Goal: Information Seeking & Learning: Learn about a topic

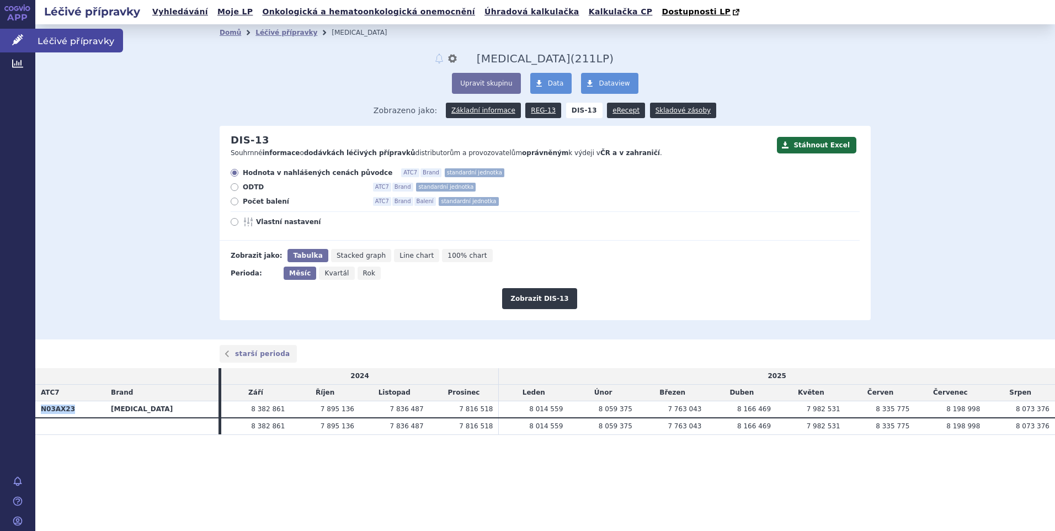
click at [42, 38] on span "Léčivé přípravky" at bounding box center [79, 40] width 88 height 23
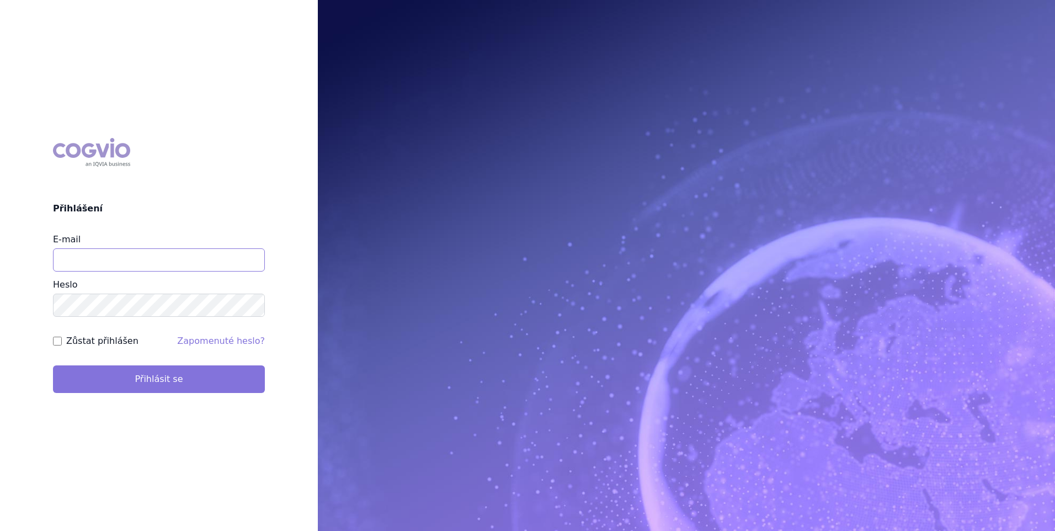
type input "[PERSON_NAME][EMAIL_ADDRESS][DOMAIN_NAME]"
click at [146, 383] on button "Přihlásit se" at bounding box center [159, 379] width 212 height 28
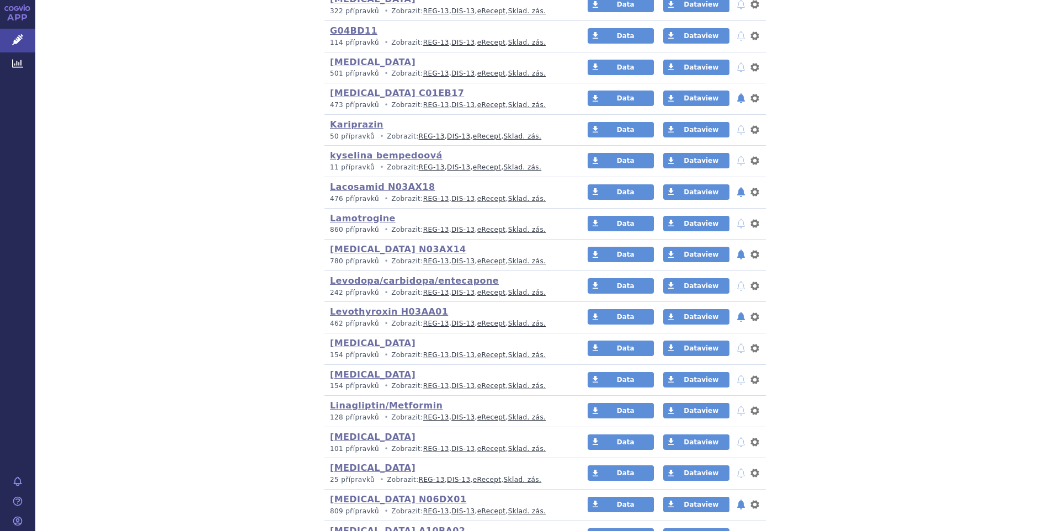
scroll to position [1269, 0]
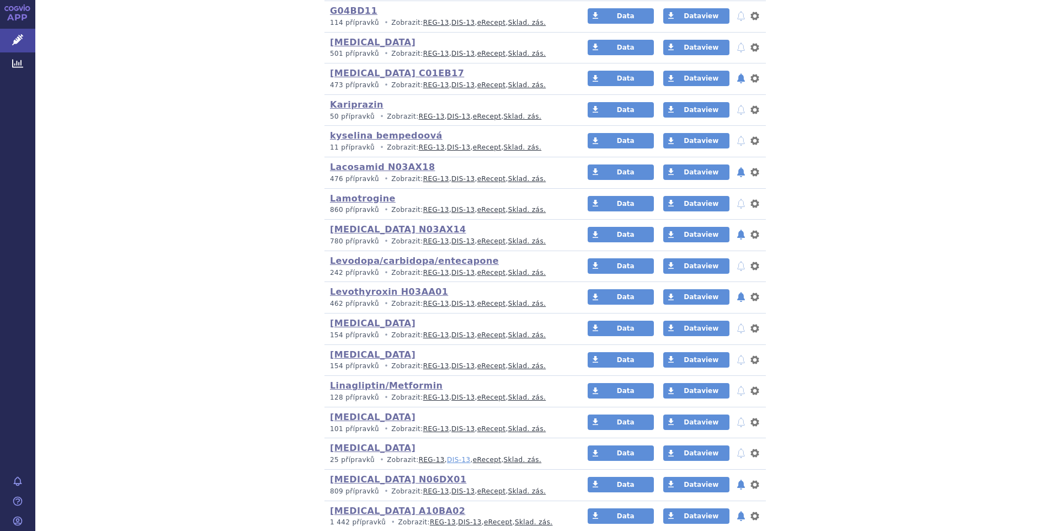
click at [447, 460] on link "DIS-13" at bounding box center [458, 460] width 23 height 8
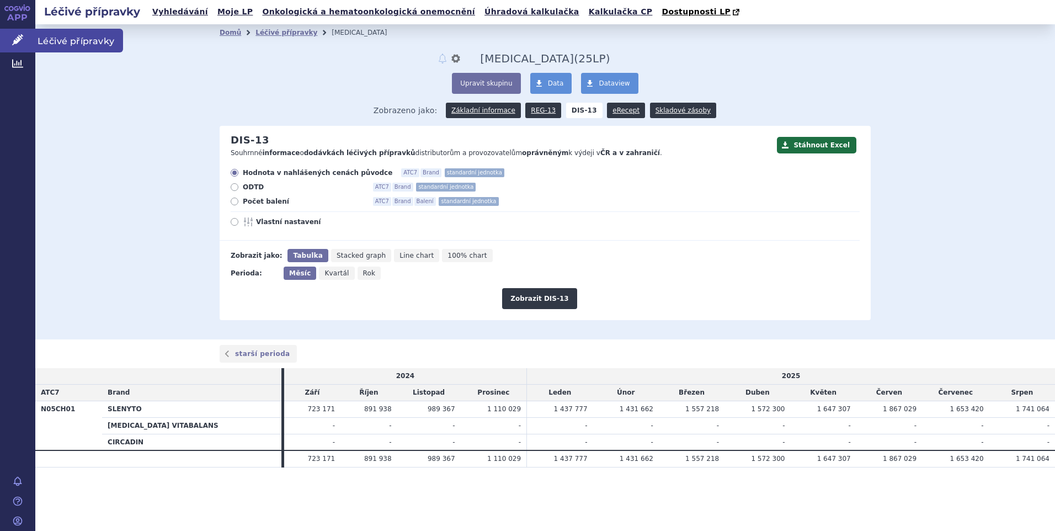
click at [58, 39] on span "Léčivé přípravky" at bounding box center [79, 40] width 88 height 23
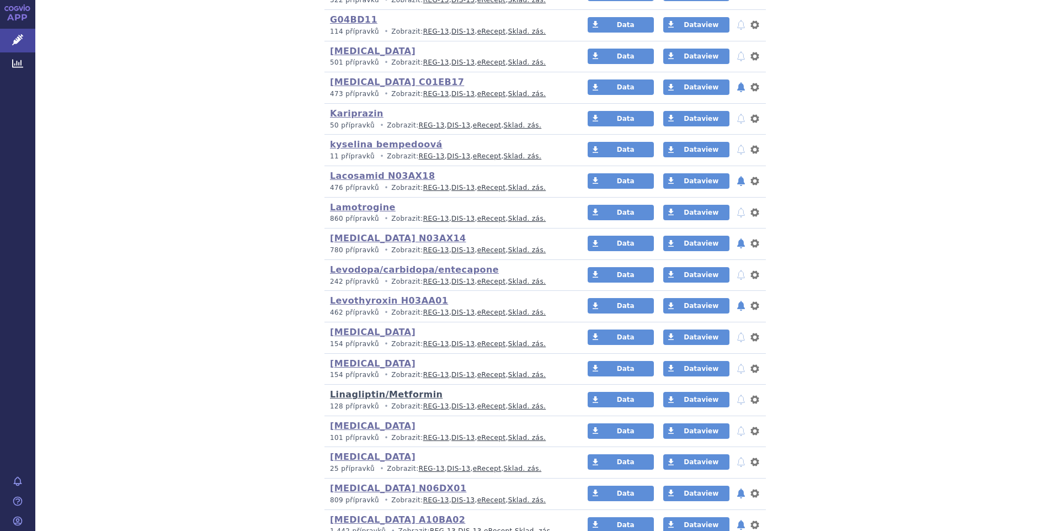
scroll to position [1269, 0]
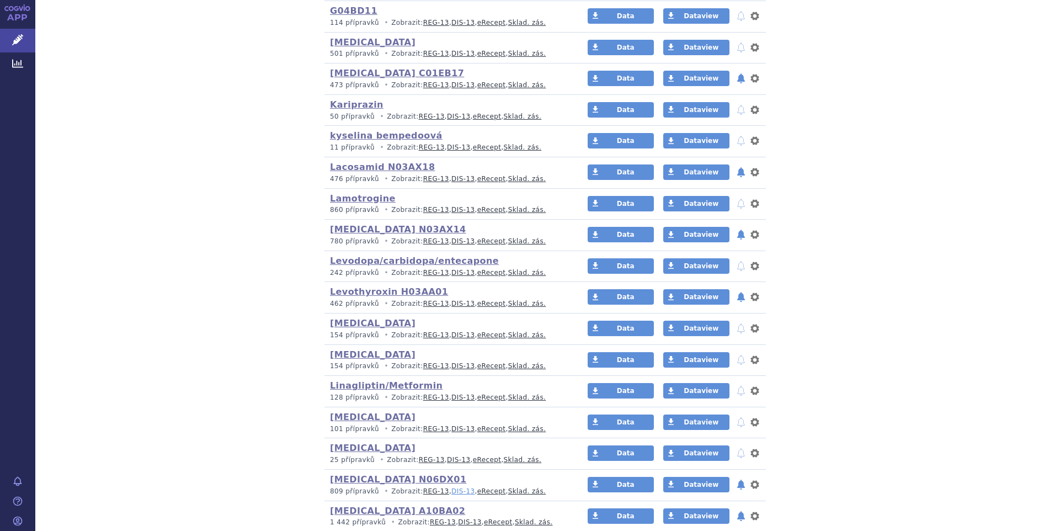
click at [451, 491] on link "DIS-13" at bounding box center [462, 491] width 23 height 8
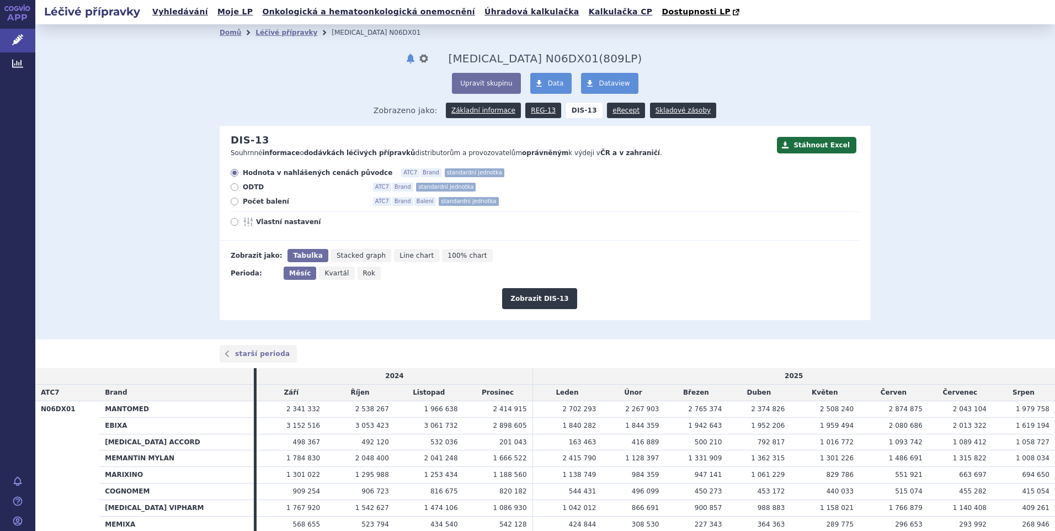
scroll to position [55, 0]
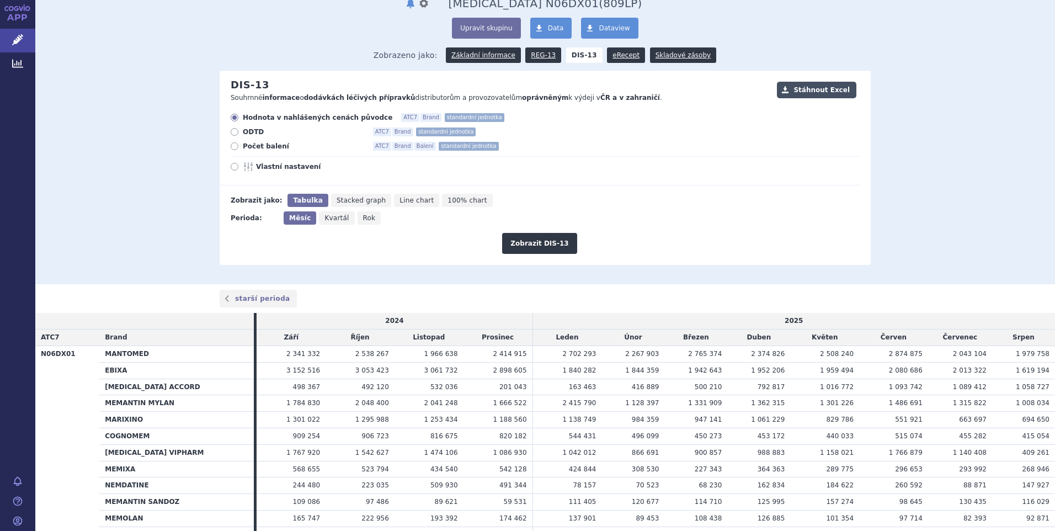
click at [790, 92] on button "Stáhnout Excel" at bounding box center [816, 90] width 79 height 17
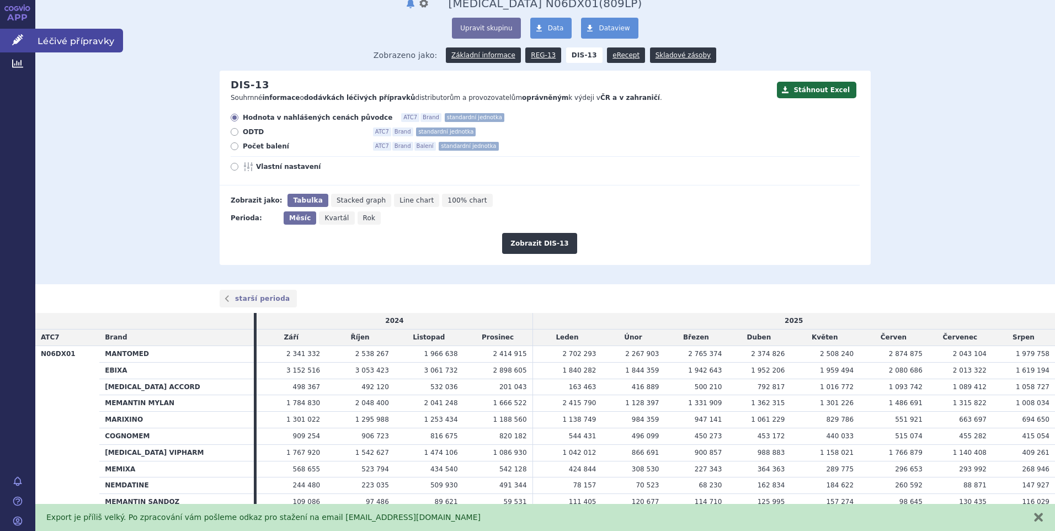
click at [70, 42] on span "Léčivé přípravky" at bounding box center [79, 40] width 88 height 23
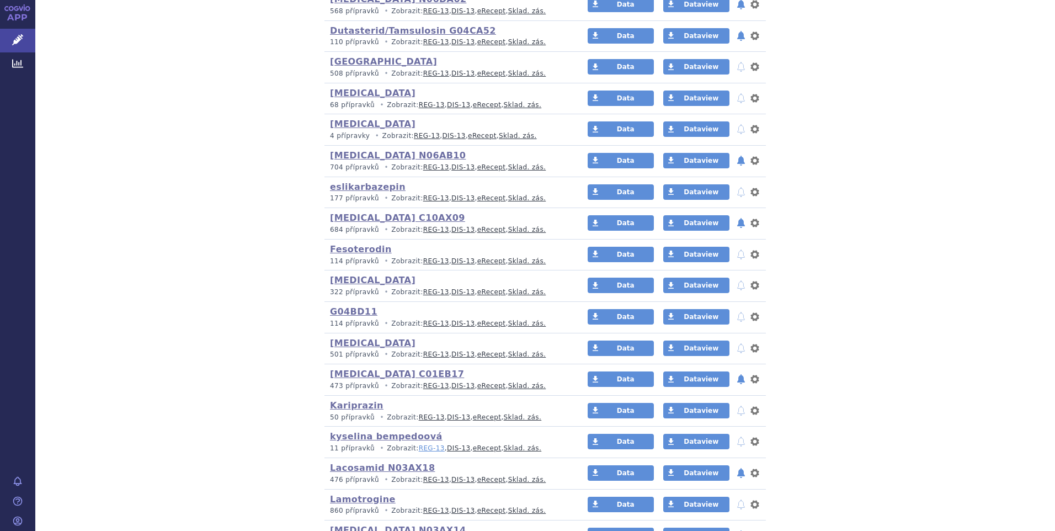
scroll to position [993, 0]
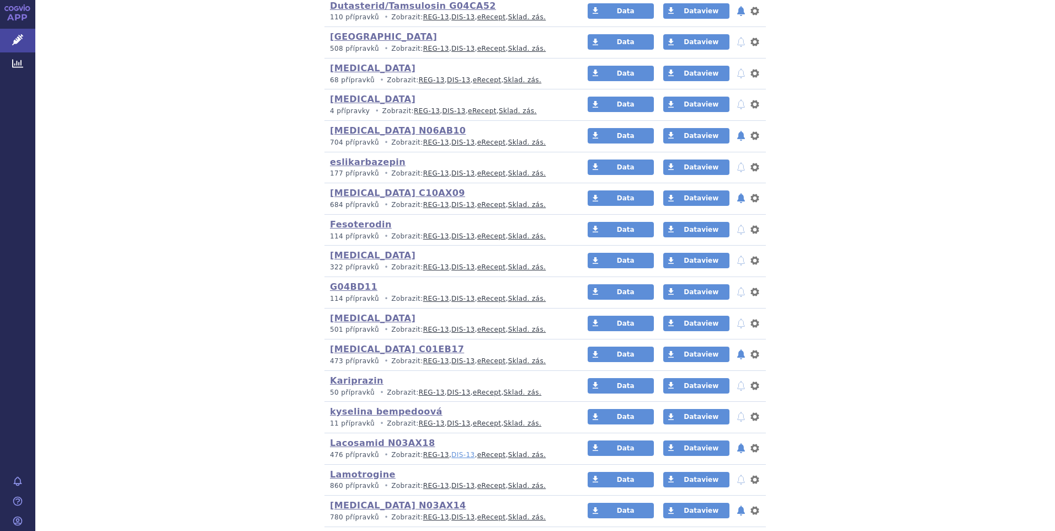
click at [451, 455] on link "DIS-13" at bounding box center [462, 455] width 23 height 8
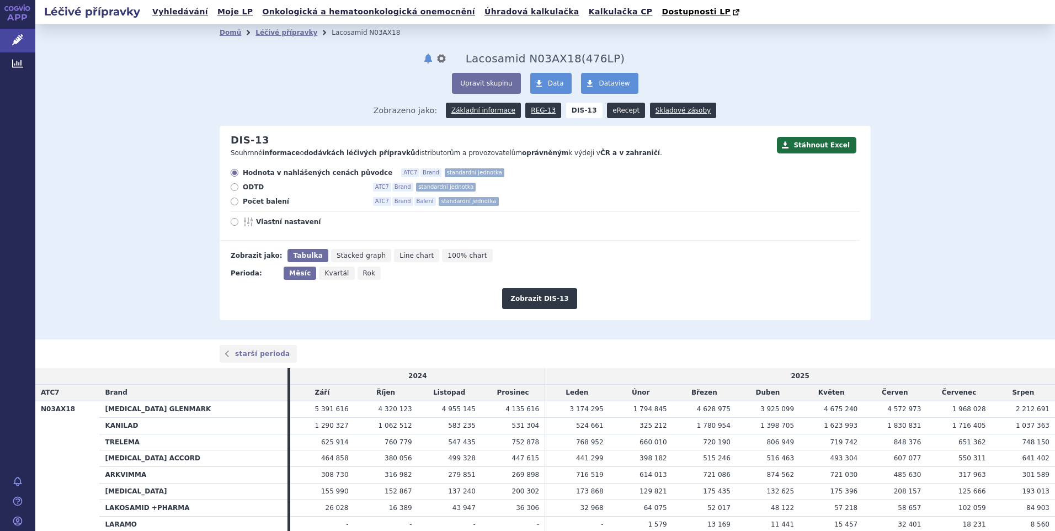
click at [617, 108] on link "eRecept" at bounding box center [626, 110] width 38 height 15
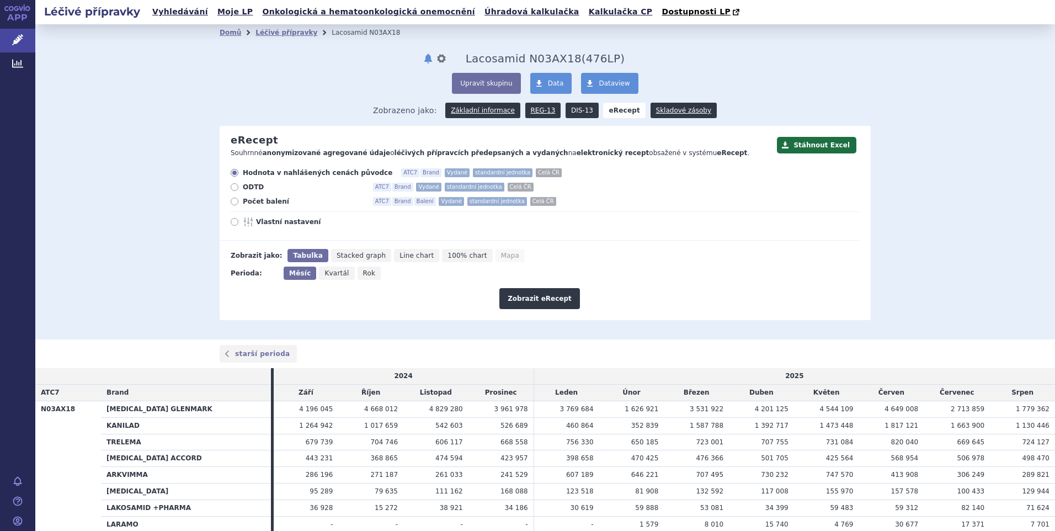
click at [576, 111] on link "DIS-13" at bounding box center [582, 110] width 33 height 15
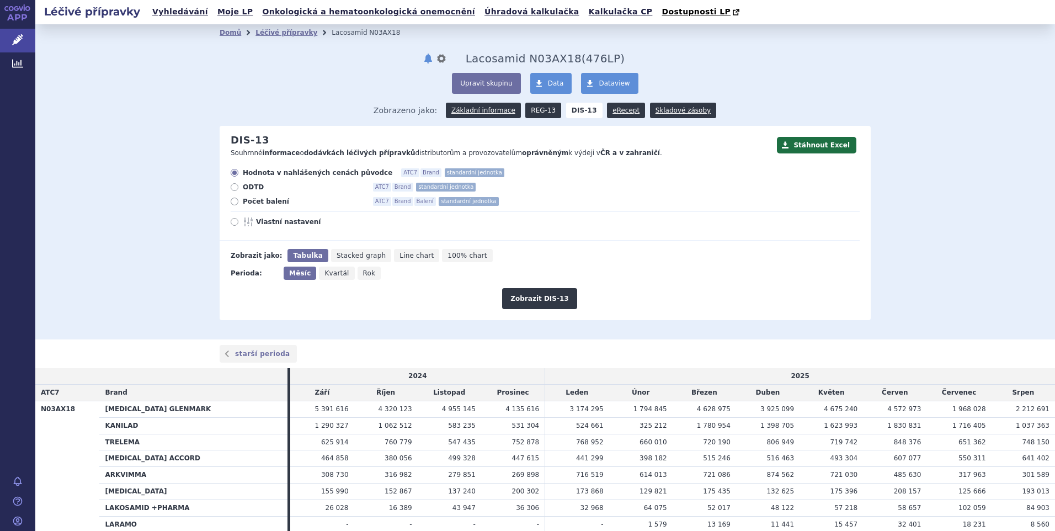
click at [543, 113] on link "REG-13" at bounding box center [543, 110] width 36 height 15
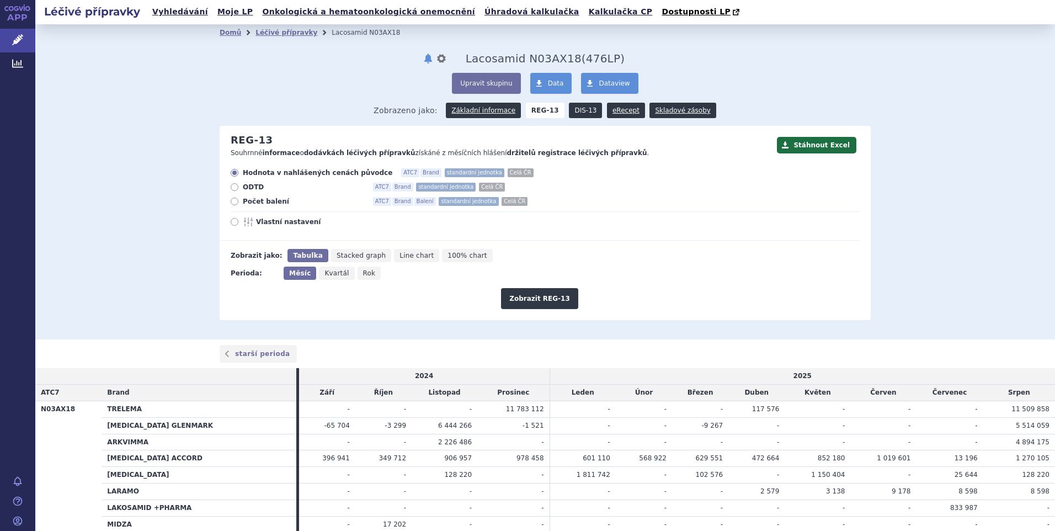
click at [577, 113] on link "DIS-13" at bounding box center [585, 110] width 33 height 15
